Goal: Task Accomplishment & Management: Complete application form

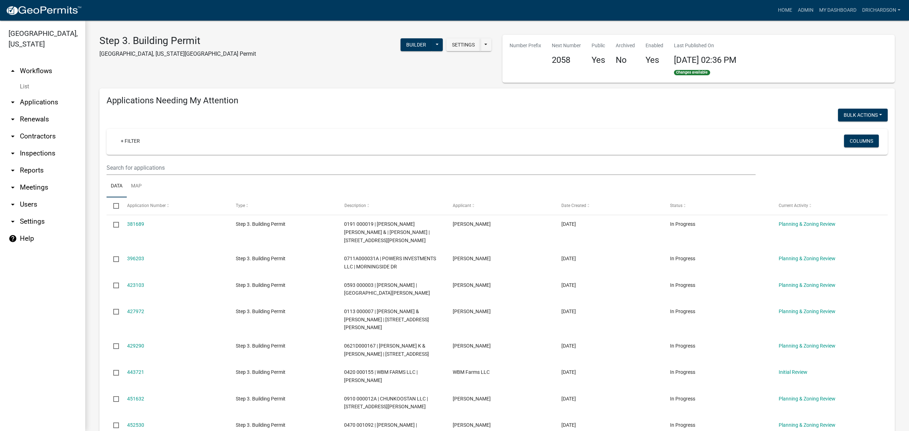
select select "1: 25"
select select "3: 100"
click at [43, 146] on link "arrow_drop_down Inspections" at bounding box center [42, 153] width 85 height 17
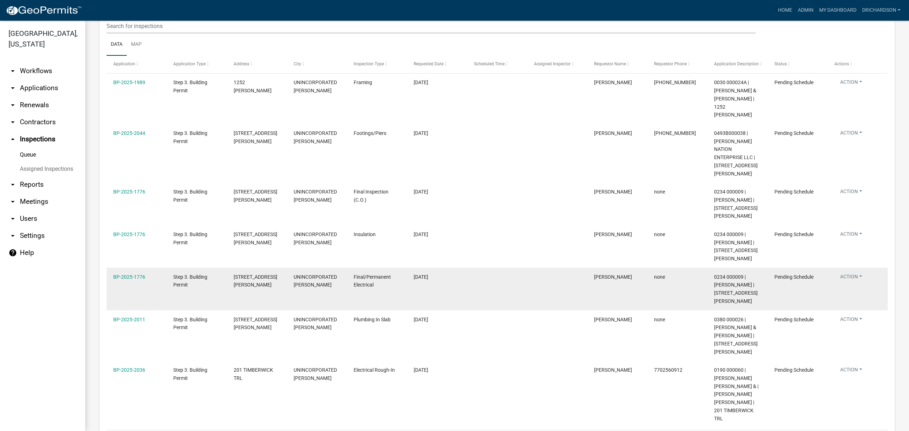
scroll to position [109, 0]
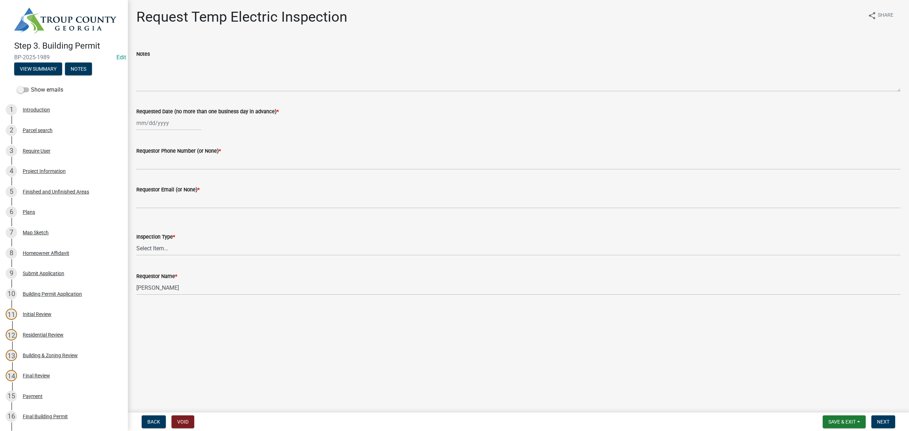
scroll to position [142, 0]
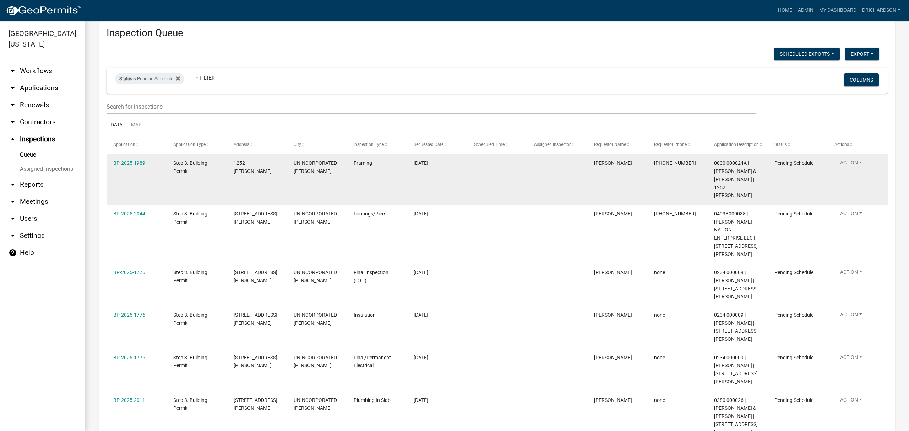
scroll to position [42, 0]
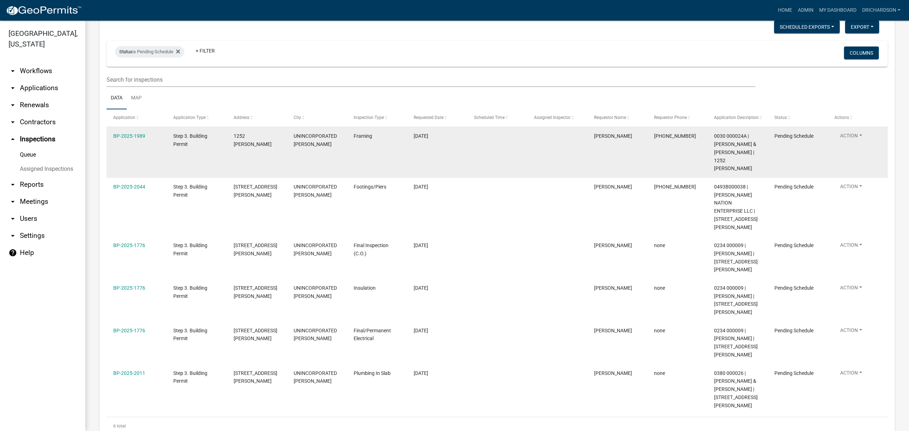
click at [845, 138] on button "Action" at bounding box center [850, 137] width 33 height 10
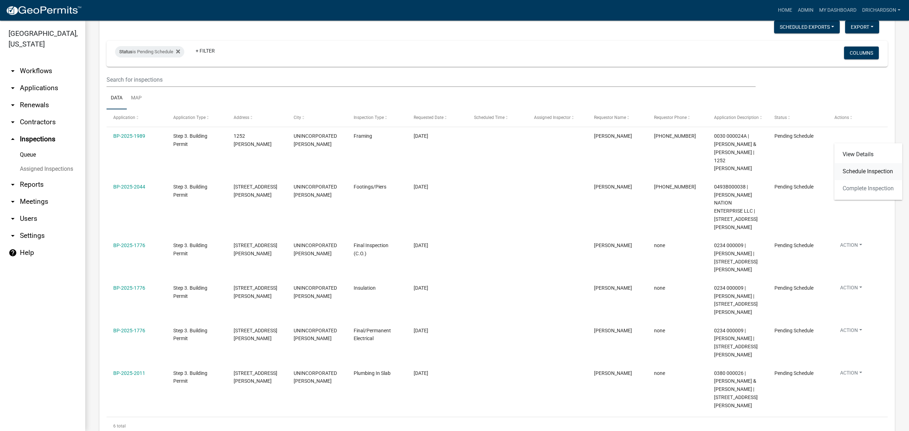
click at [854, 170] on link "Schedule Inspection" at bounding box center [868, 171] width 68 height 17
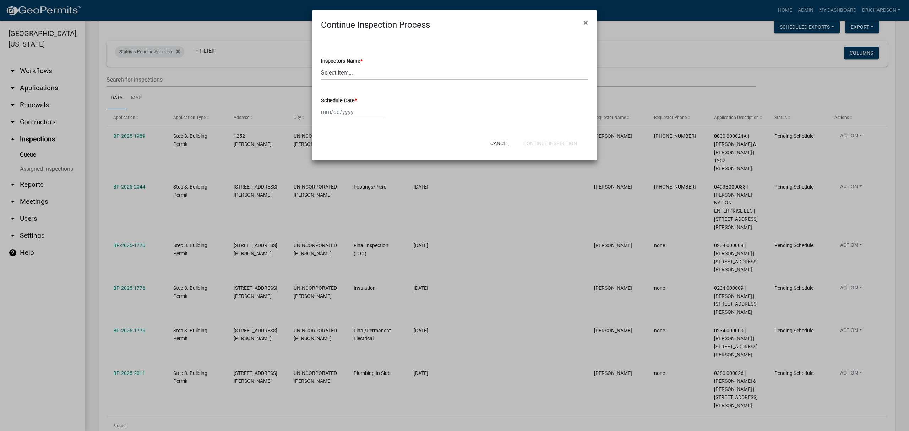
select select "8"
select select "2025"
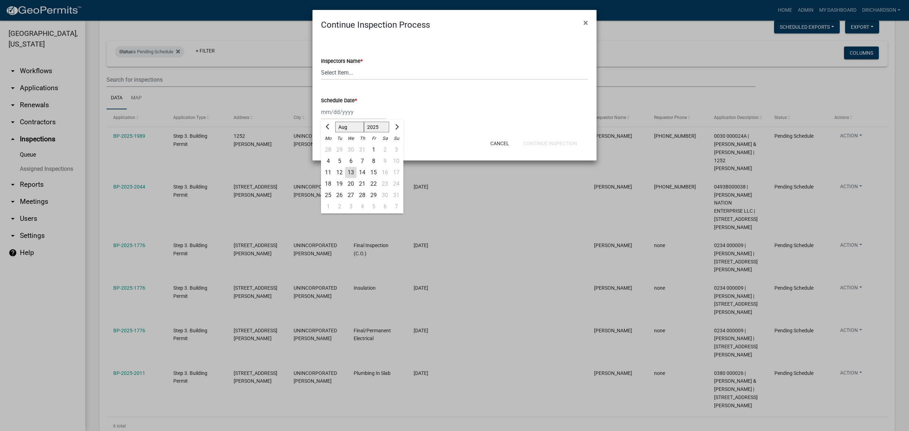
click at [355, 107] on div "[PERSON_NAME] Feb Mar Apr [PERSON_NAME][DATE] Oct Nov [DATE] 1526 1527 1528 152…" at bounding box center [353, 112] width 65 height 15
click at [341, 169] on div "12" at bounding box center [339, 172] width 11 height 11
type input "[DATE]"
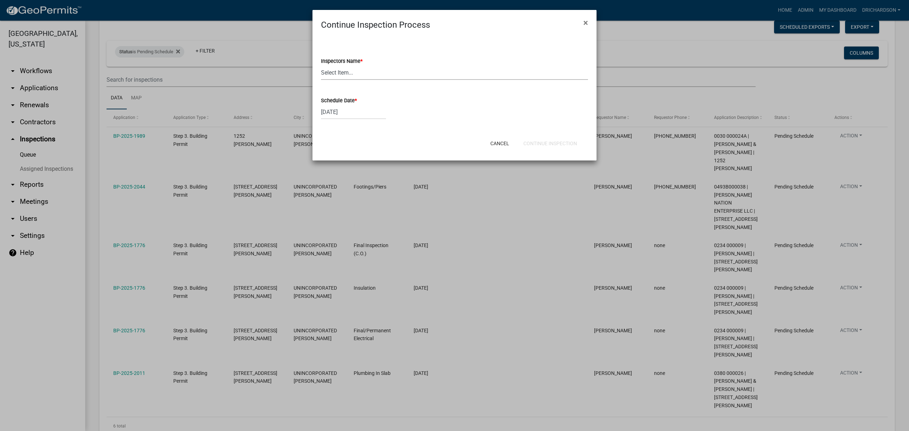
click at [356, 77] on select "Select Item... whuff (William Huff) drichardson (Douglas Richardson) knorred (K…" at bounding box center [454, 72] width 267 height 15
select select "e20251c8-f858-4aed-a4a0-52e27fd5066e"
click at [321, 65] on select "Select Item... whuff (William Huff) drichardson (Douglas Richardson) knorred (K…" at bounding box center [454, 72] width 267 height 15
click at [537, 137] on button "Continue Inspection" at bounding box center [550, 143] width 65 height 13
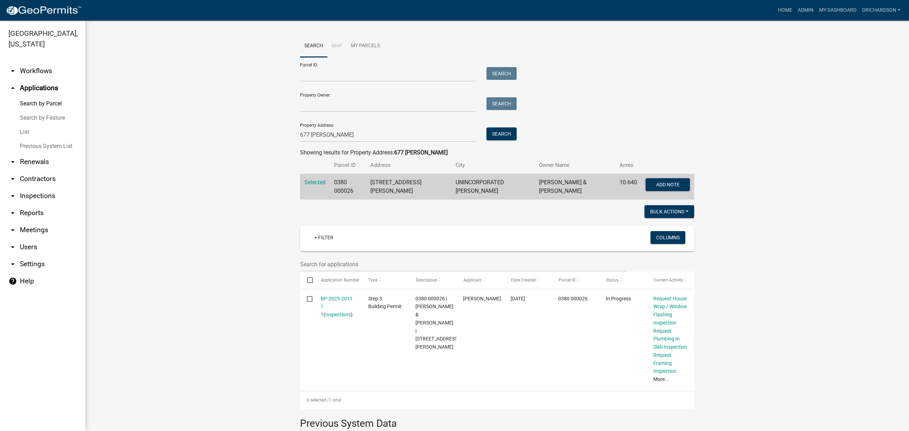
scroll to position [130, 0]
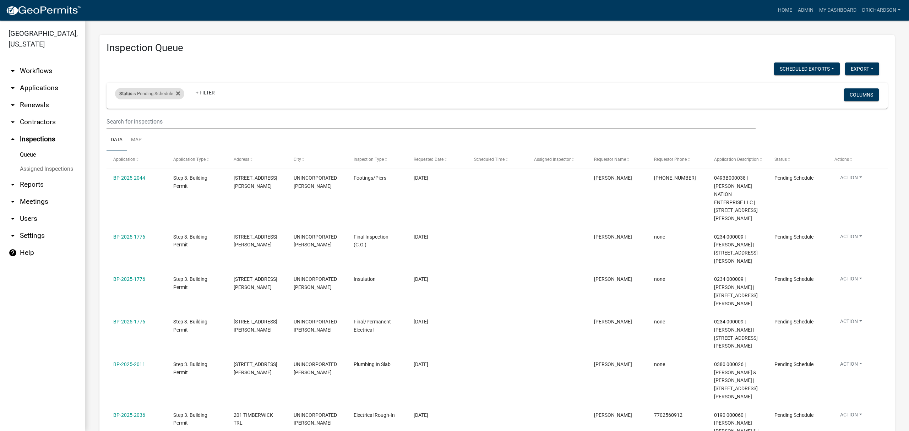
click at [151, 97] on div "Status is Pending Schedule" at bounding box center [149, 93] width 69 height 11
click at [134, 118] on select "Select an option Pending Schedule Pending Inspection Approved Denied Deleted Vo…" at bounding box center [150, 120] width 71 height 15
select select "1"
click at [116, 113] on select "Select an option Pending Schedule Pending Inspection Approved Denied Deleted Vo…" at bounding box center [150, 120] width 71 height 15
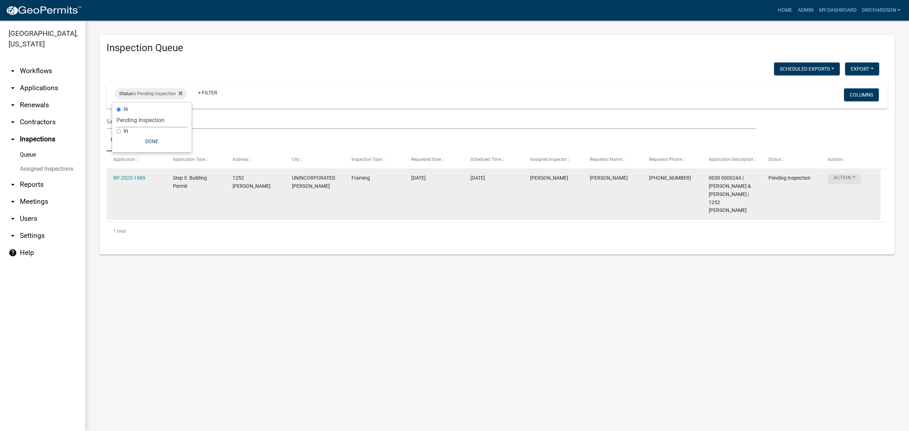
click at [851, 178] on button "Action" at bounding box center [844, 179] width 33 height 10
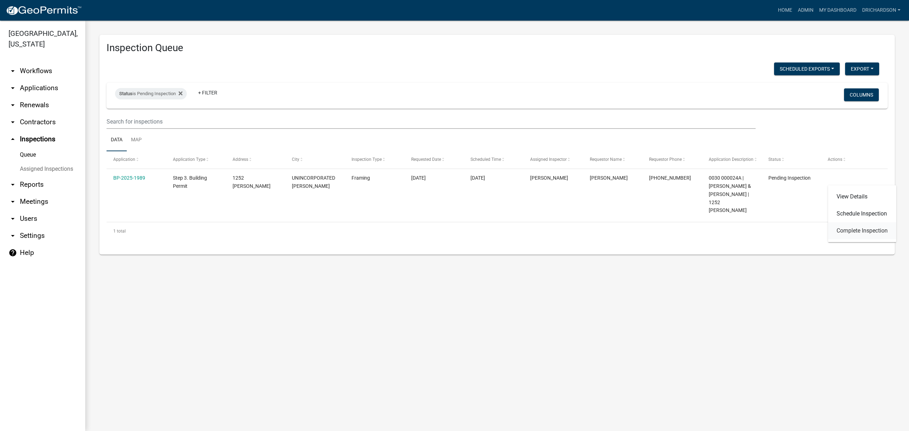
click at [849, 224] on link "Complete Inspection" at bounding box center [862, 230] width 68 height 17
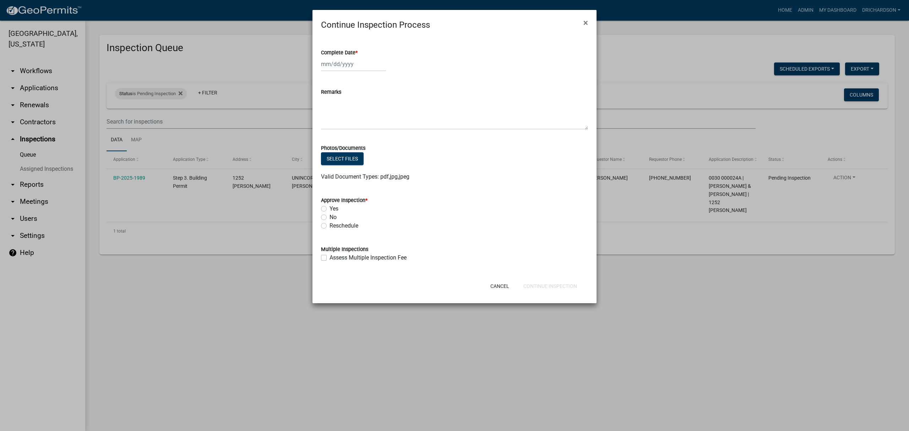
select select "8"
select select "2025"
drag, startPoint x: 329, startPoint y: 61, endPoint x: 333, endPoint y: 79, distance: 17.8
click at [329, 61] on div "[PERSON_NAME] Feb Mar Apr [PERSON_NAME][DATE] Oct Nov [DATE] 1526 1527 1528 152…" at bounding box center [353, 64] width 65 height 15
click at [341, 122] on div "12" at bounding box center [339, 124] width 11 height 11
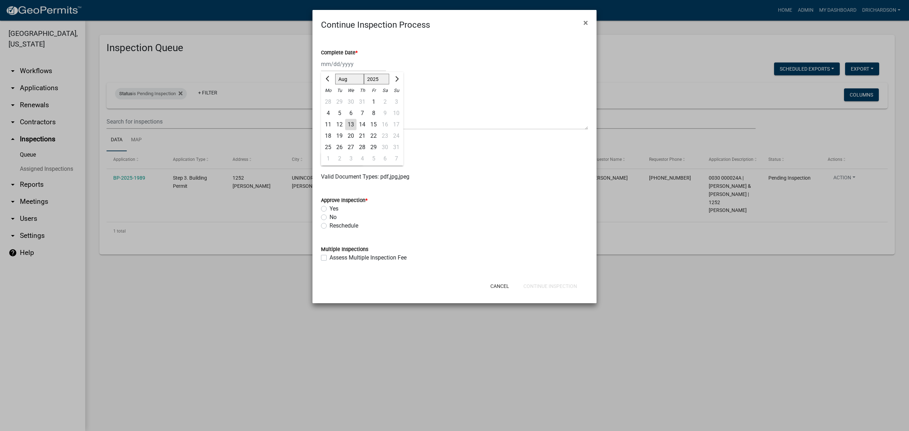
type input "[DATE]"
click at [329, 219] on label "No" at bounding box center [332, 217] width 7 height 9
click at [329, 218] on input "No" at bounding box center [331, 215] width 5 height 5
radio input "true"
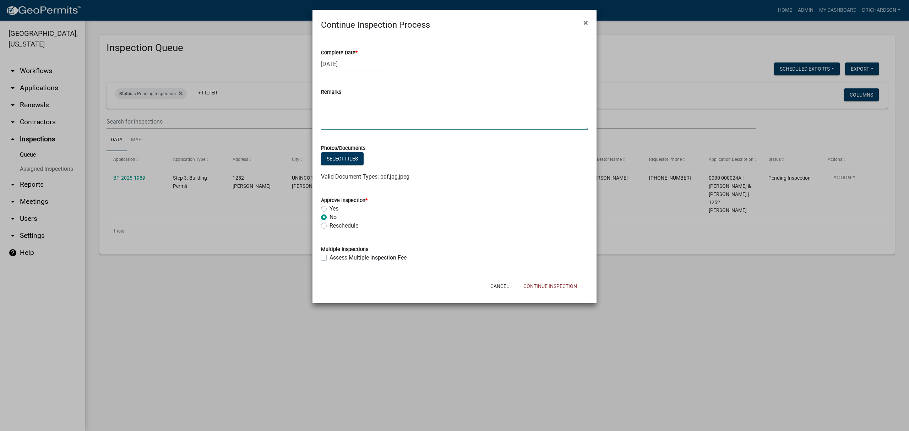
click at [367, 107] on textarea "Remarks" at bounding box center [454, 112] width 267 height 33
type textarea "Reschedule with rough trades"
click at [543, 288] on button "Continue Inspection" at bounding box center [550, 286] width 65 height 13
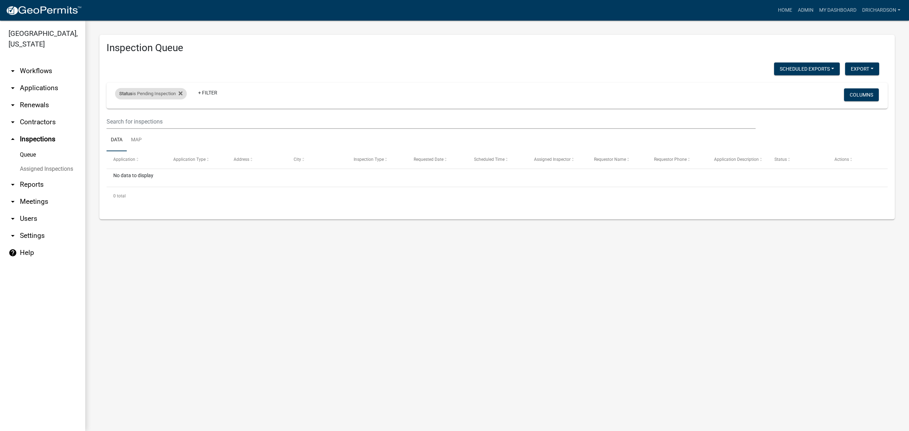
click at [156, 94] on div "Status is Pending Inspection" at bounding box center [151, 93] width 72 height 11
click at [148, 115] on select "Select an option Pending Schedule Pending Inspection Approved Denied Deleted Vo…" at bounding box center [151, 120] width 71 height 15
select select "0"
click at [116, 113] on select "Select an option Pending Schedule Pending Inspection Approved Denied Deleted Vo…" at bounding box center [151, 120] width 71 height 15
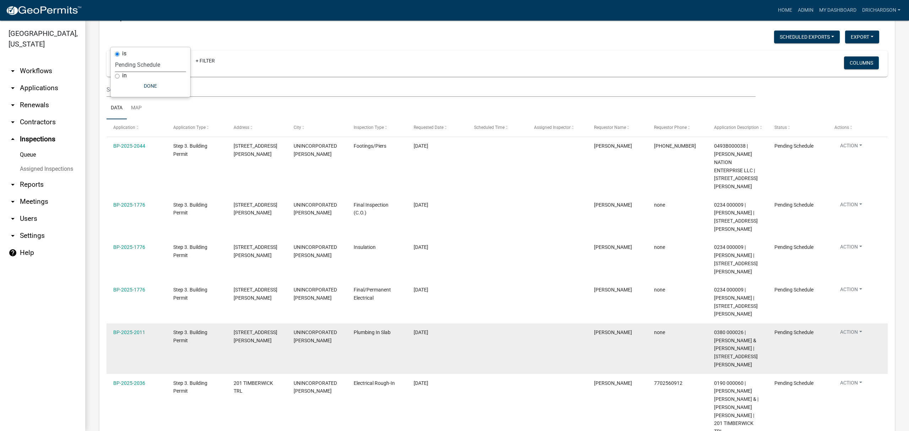
scroll to position [58, 0]
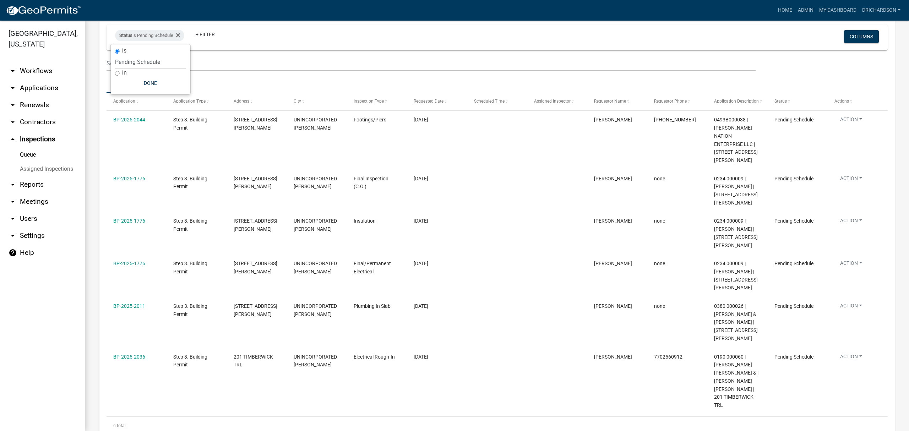
click at [273, 29] on div "Status is Pending Schedule + Filter" at bounding box center [368, 37] width 517 height 18
